Goal: Browse casually: Explore the website without a specific task or goal

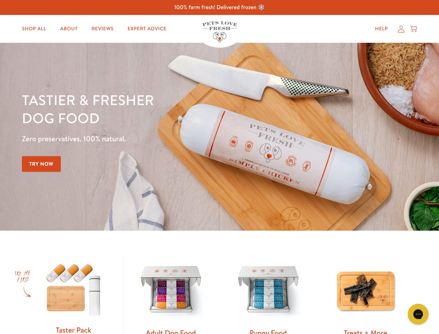
click at [220, 167] on div "Tastier & fresher dog food Zero preservatives. 100% natural. Try Now" at bounding box center [154, 137] width 264 height 92
click at [419, 314] on icon "Open gorgias live chat" at bounding box center [418, 314] width 7 height 7
